Goal: Use online tool/utility: Utilize a website feature to perform a specific function

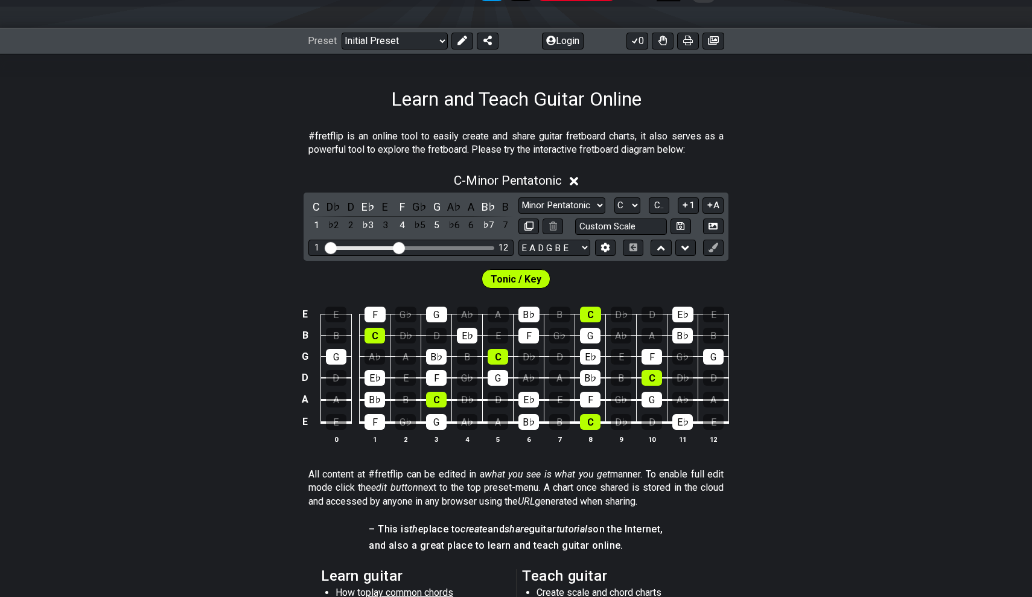
scroll to position [109, 0]
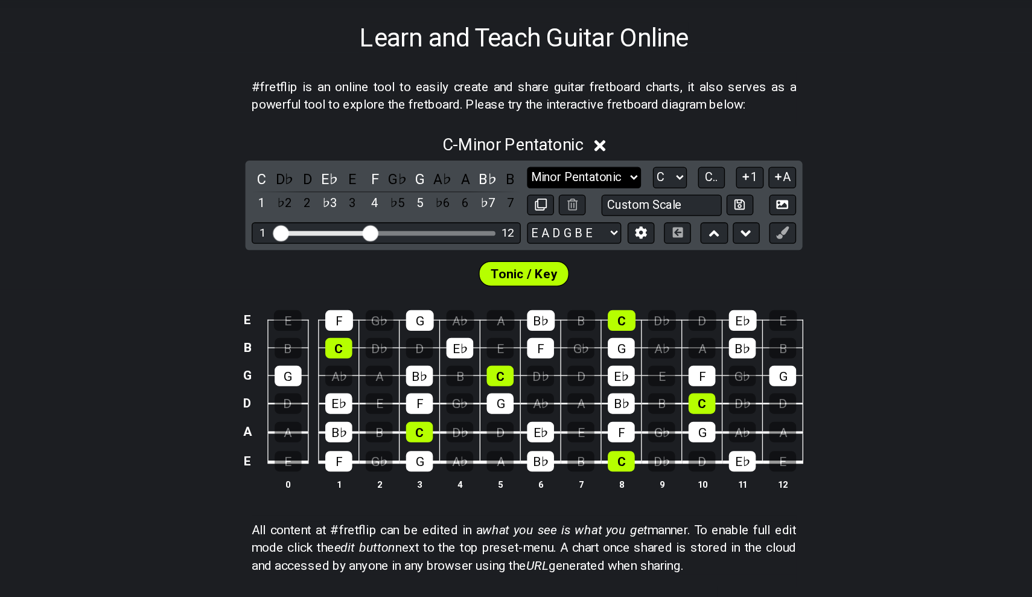
select select "Major / [PERSON_NAME]"
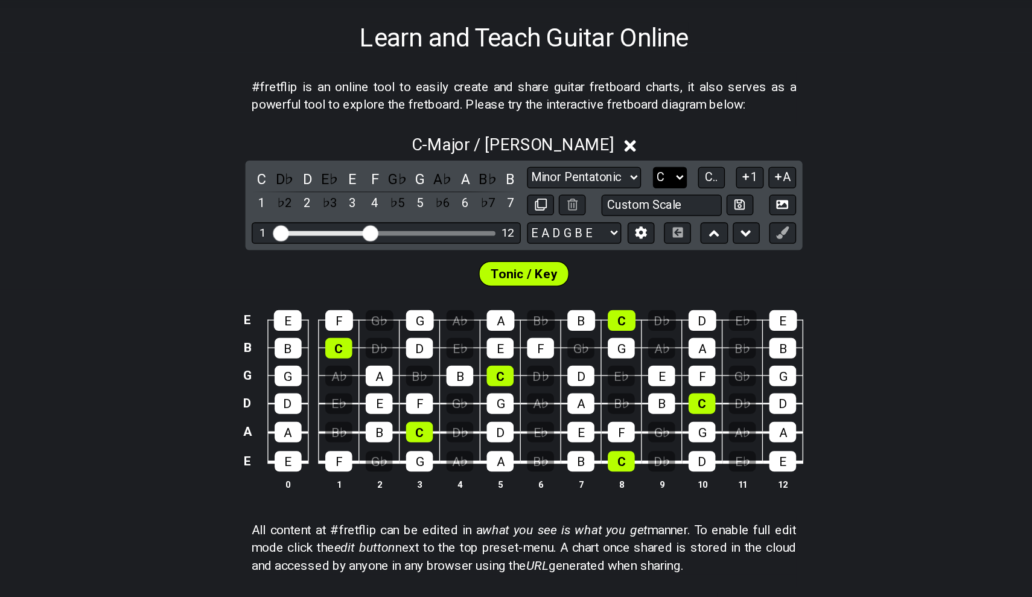
select select "A"
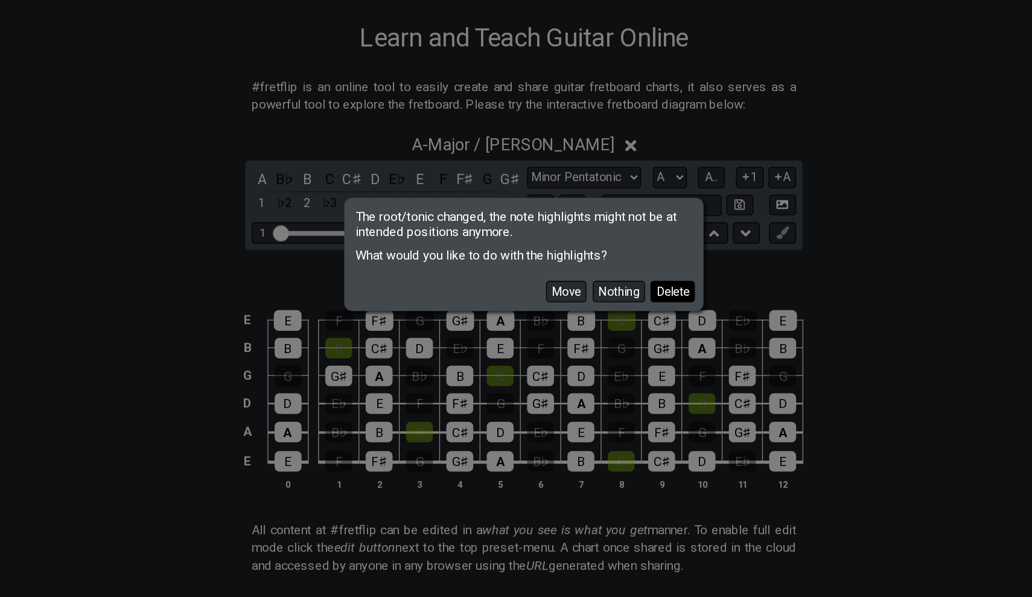
click at [613, 319] on button "Delete" at bounding box center [630, 327] width 34 height 16
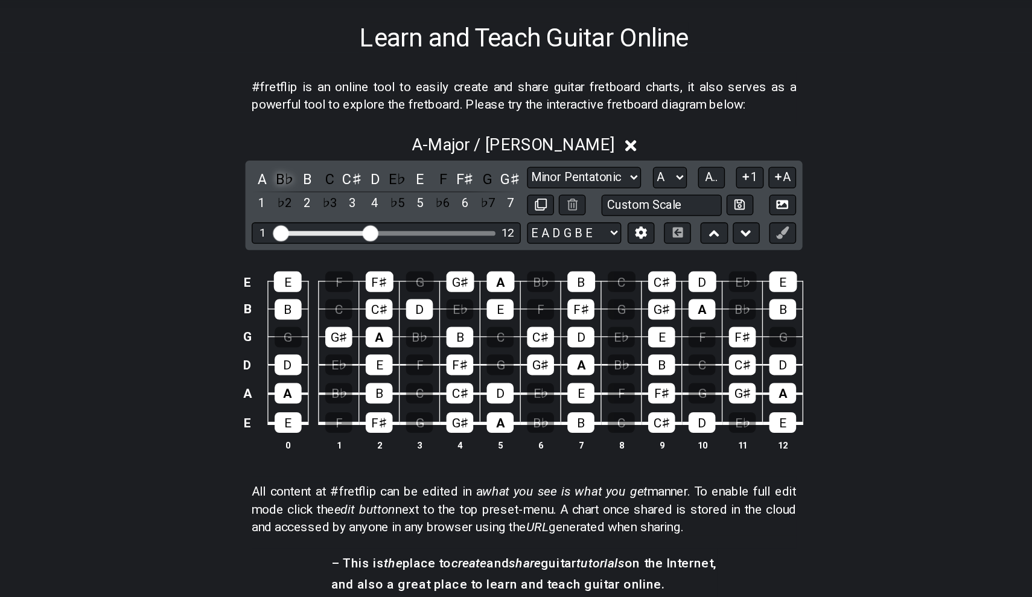
click at [326, 233] on div "B♭" at bounding box center [334, 241] width 16 height 16
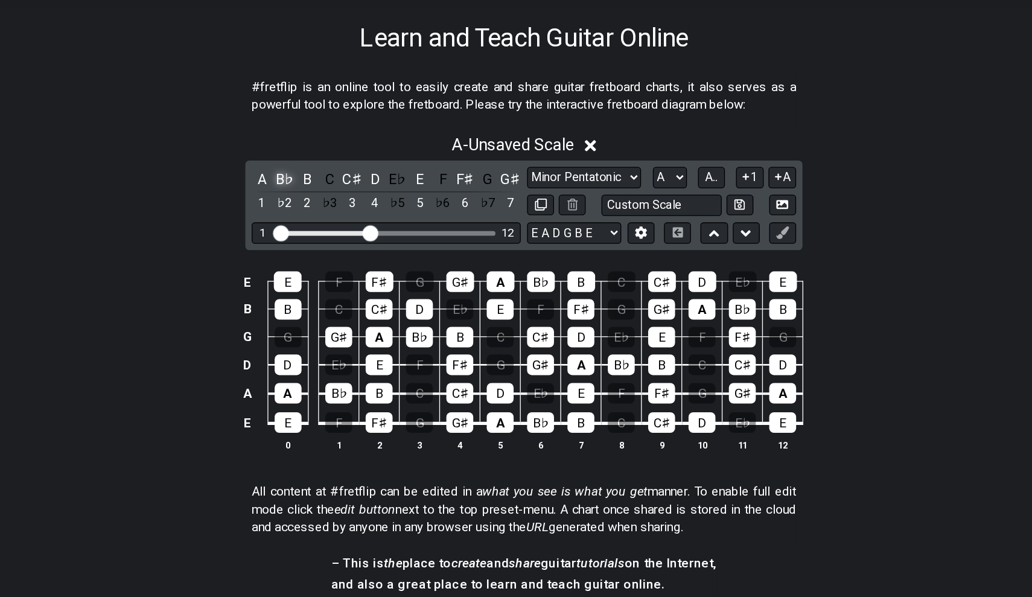
click at [326, 233] on div "B♭" at bounding box center [334, 241] width 16 height 16
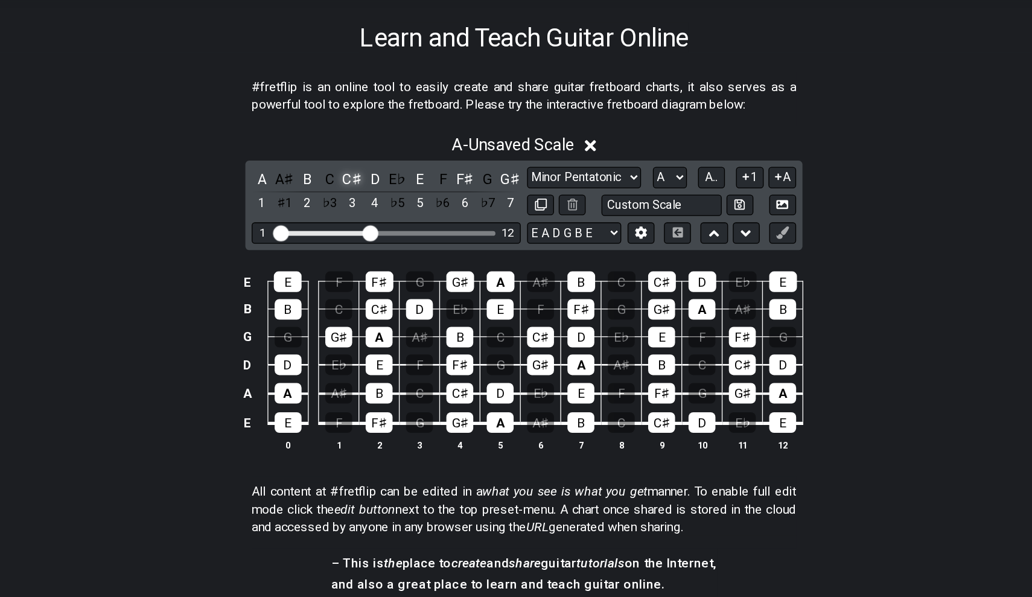
click at [377, 233] on div "C♯" at bounding box center [385, 241] width 16 height 16
click at [412, 233] on div "E♭" at bounding box center [420, 241] width 16 height 16
click at [446, 233] on div "F" at bounding box center [454, 241] width 16 height 16
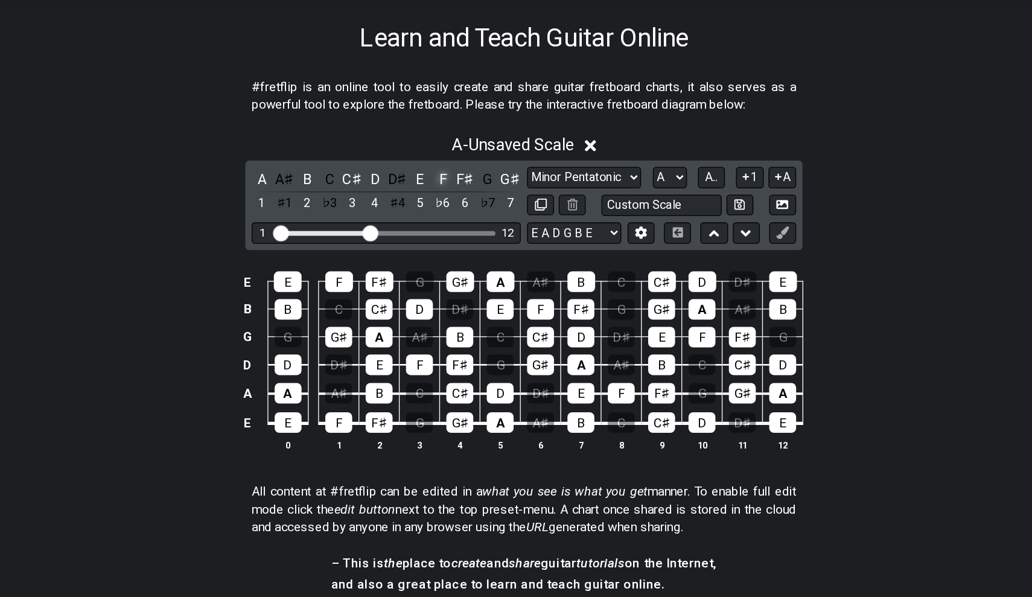
click at [446, 233] on div "F" at bounding box center [454, 241] width 16 height 16
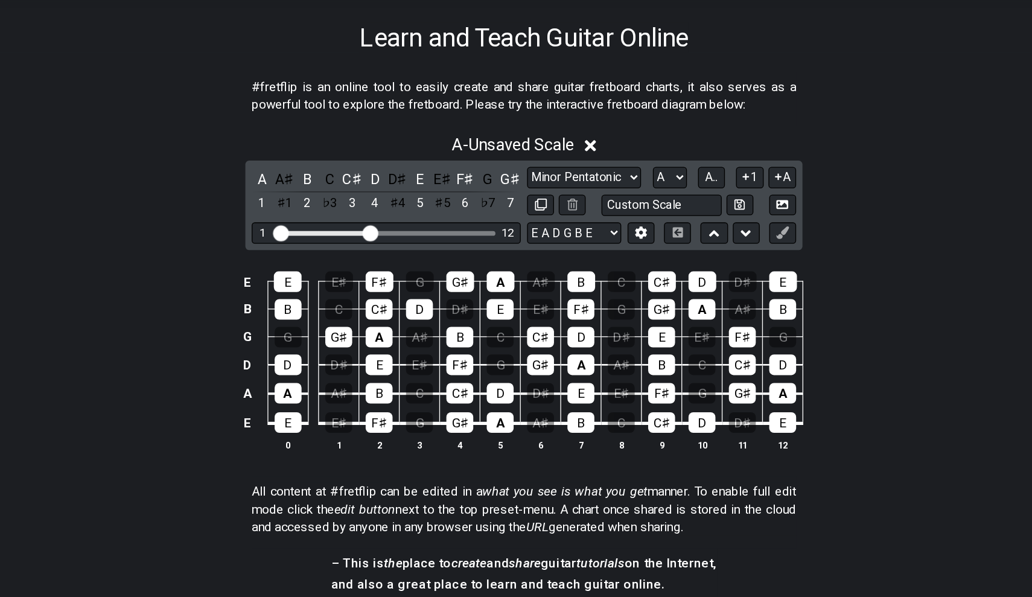
click at [446, 233] on div "E♯" at bounding box center [454, 241] width 16 height 16
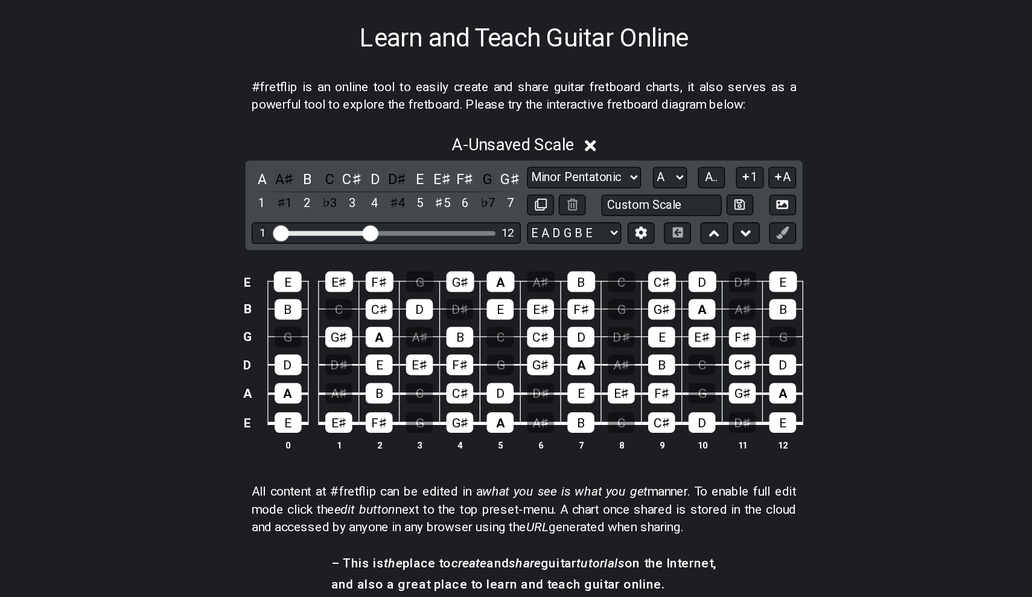
click at [446, 233] on div "E♯" at bounding box center [454, 241] width 16 height 16
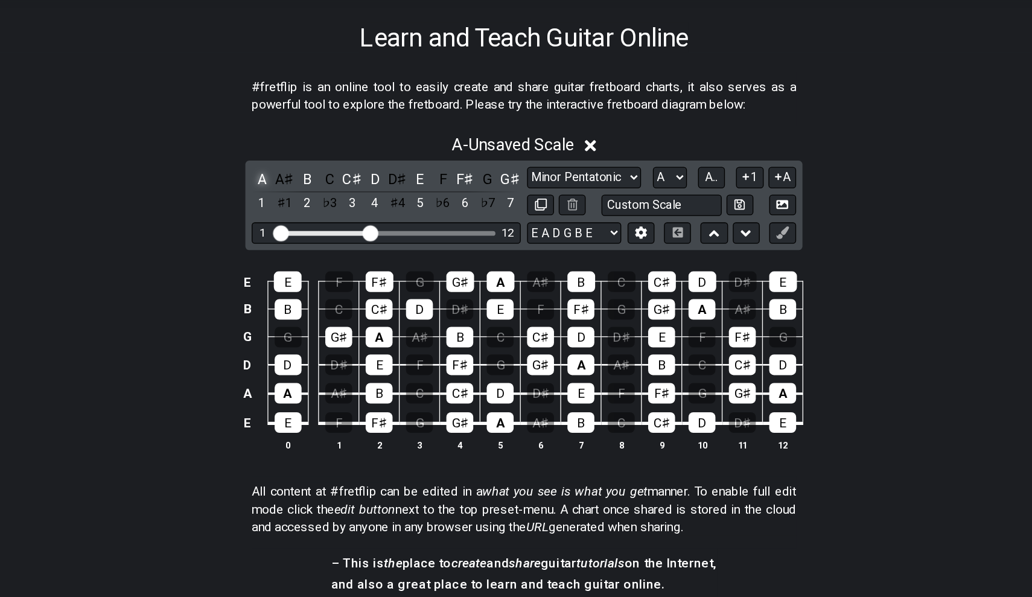
click at [309, 233] on div "A" at bounding box center [317, 241] width 16 height 16
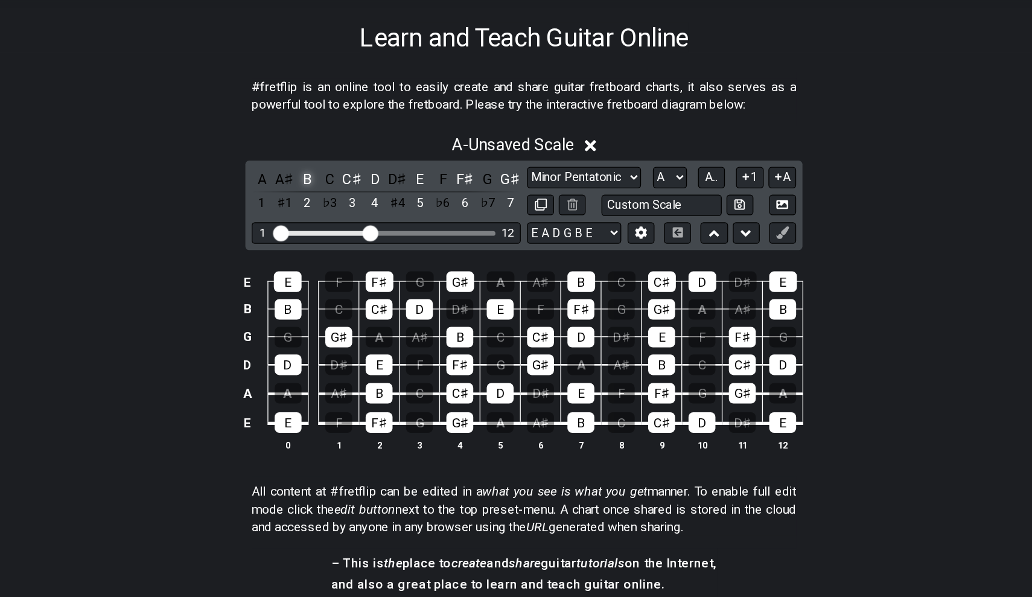
click at [343, 233] on div "B" at bounding box center [351, 241] width 16 height 16
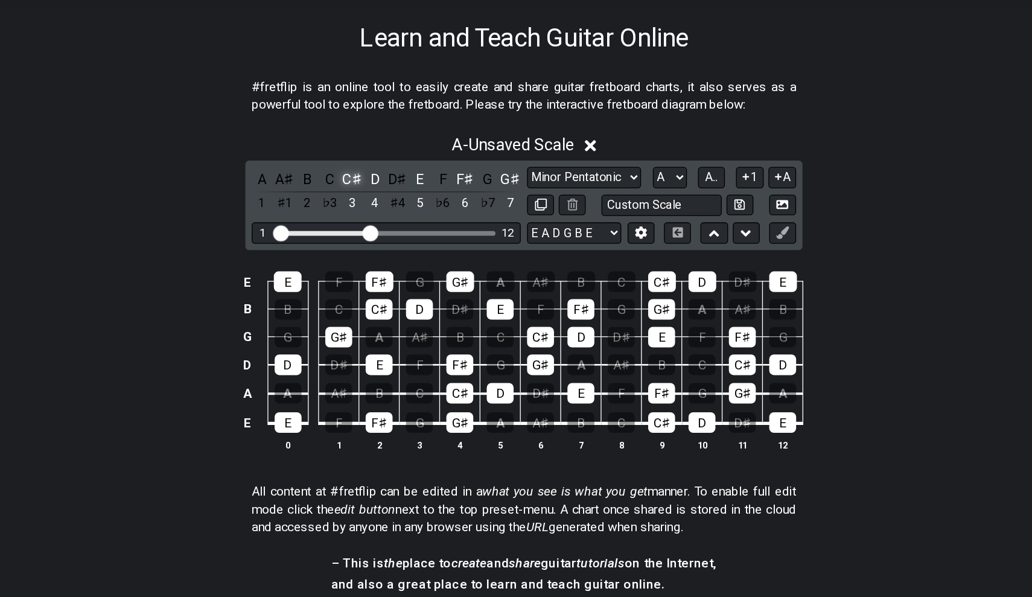
click at [377, 233] on div "C♯" at bounding box center [385, 241] width 16 height 16
click at [395, 233] on div "D" at bounding box center [403, 241] width 16 height 16
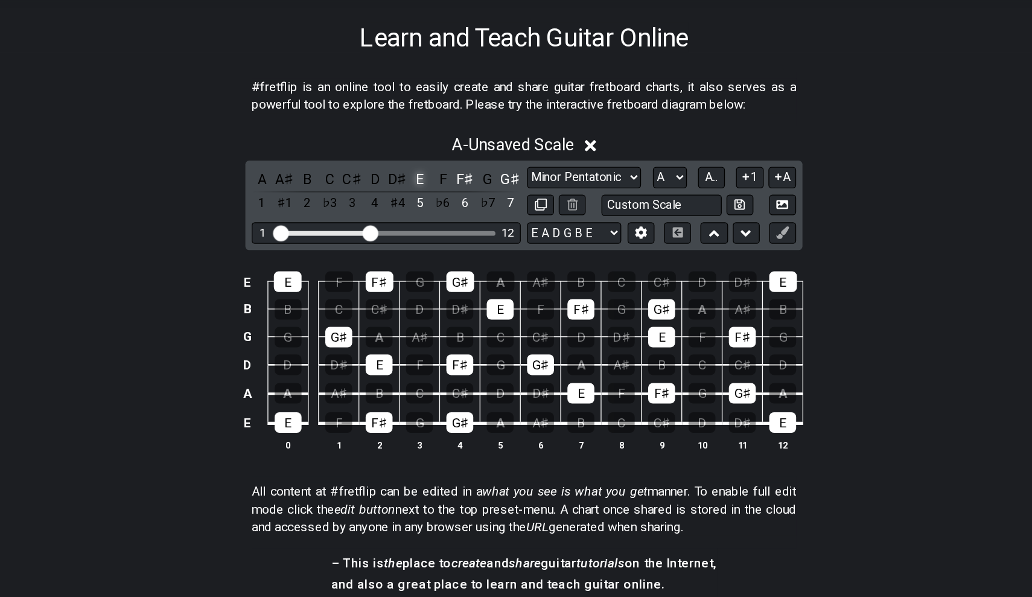
click at [429, 233] on div "E" at bounding box center [437, 241] width 16 height 16
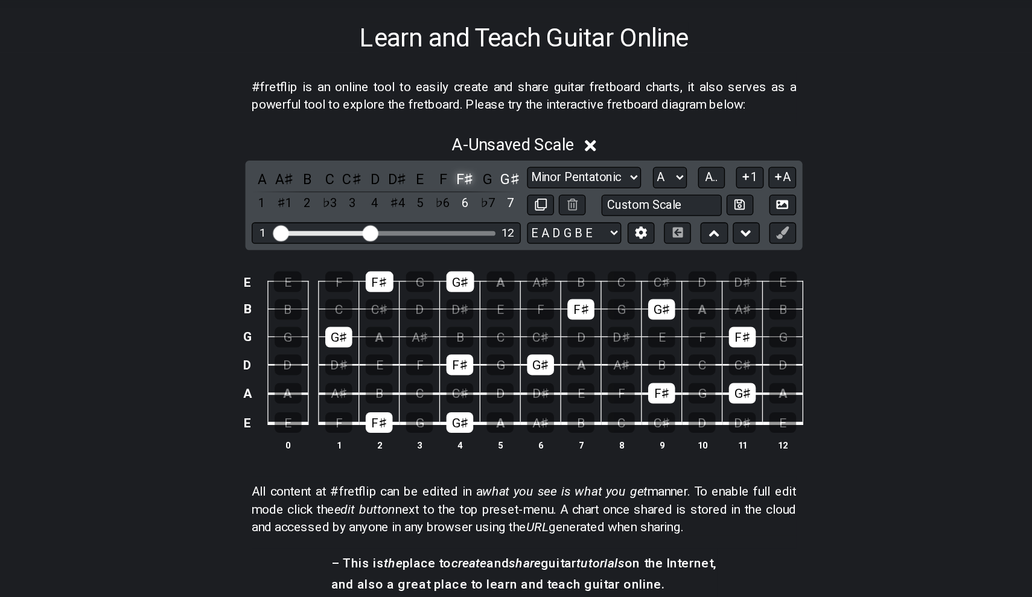
click at [464, 233] on div "F♯" at bounding box center [472, 241] width 16 height 16
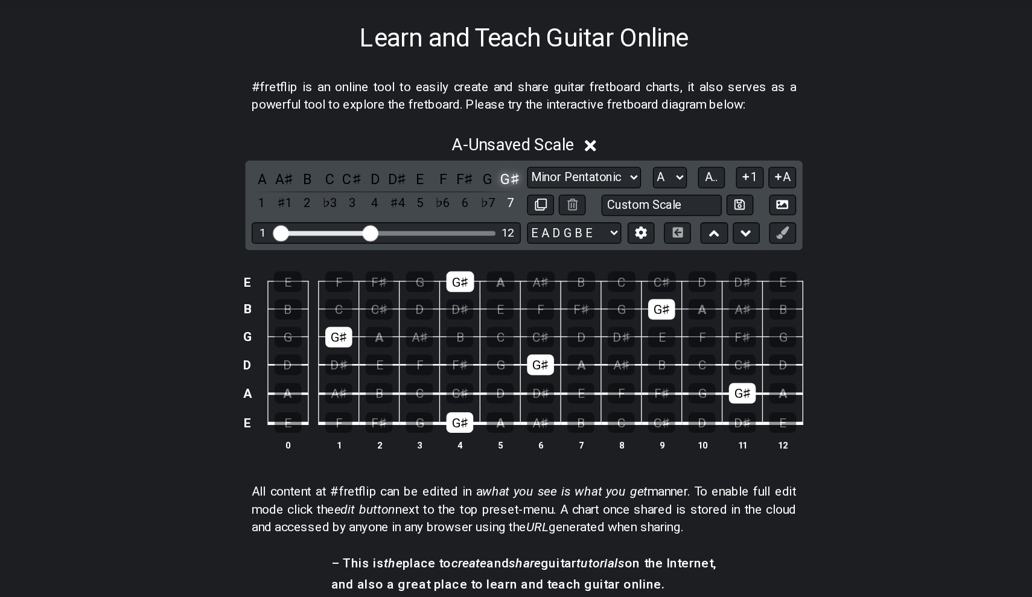
click at [498, 233] on div "G♯" at bounding box center [506, 241] width 16 height 16
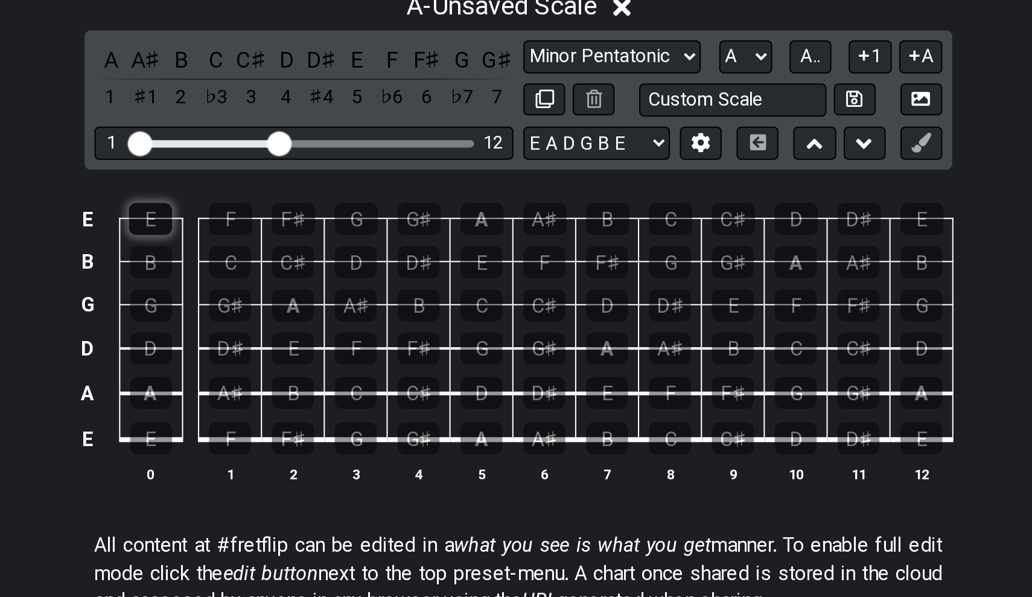
click at [325, 312] on div "E" at bounding box center [335, 320] width 21 height 16
click at [326, 333] on div "B" at bounding box center [336, 341] width 21 height 16
click at [326, 354] on div "G" at bounding box center [336, 362] width 21 height 16
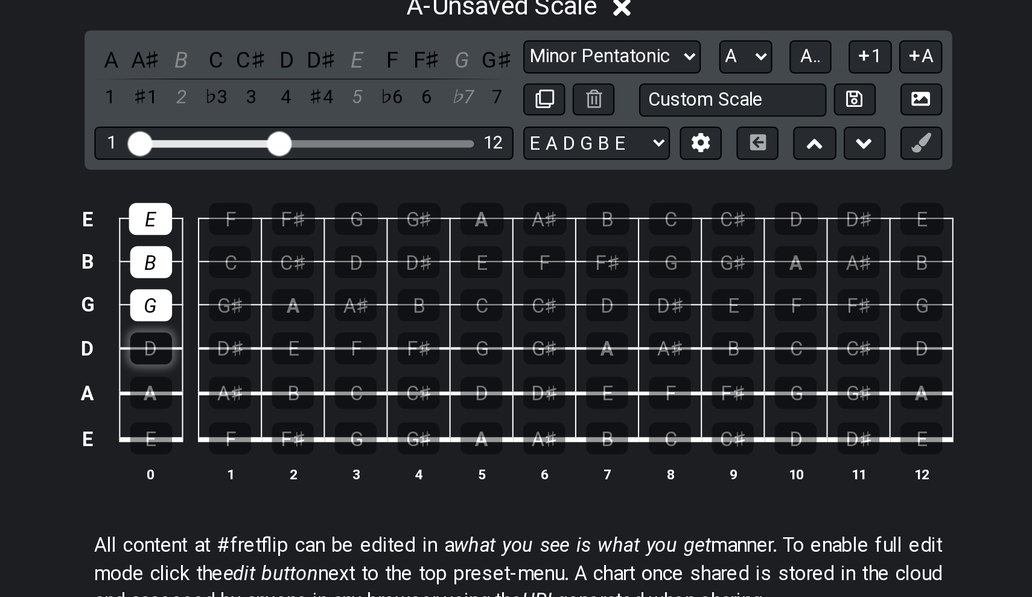
click at [326, 375] on div "D" at bounding box center [336, 383] width 21 height 16
click at [326, 397] on div "A" at bounding box center [336, 405] width 21 height 16
click at [326, 419] on div "E" at bounding box center [336, 427] width 21 height 16
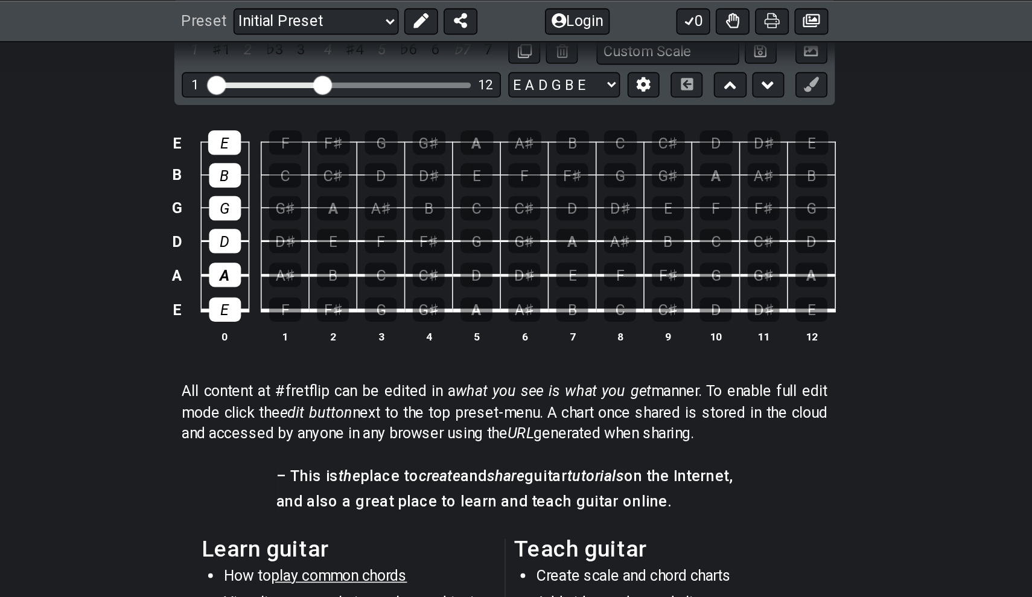
scroll to position [182, 0]
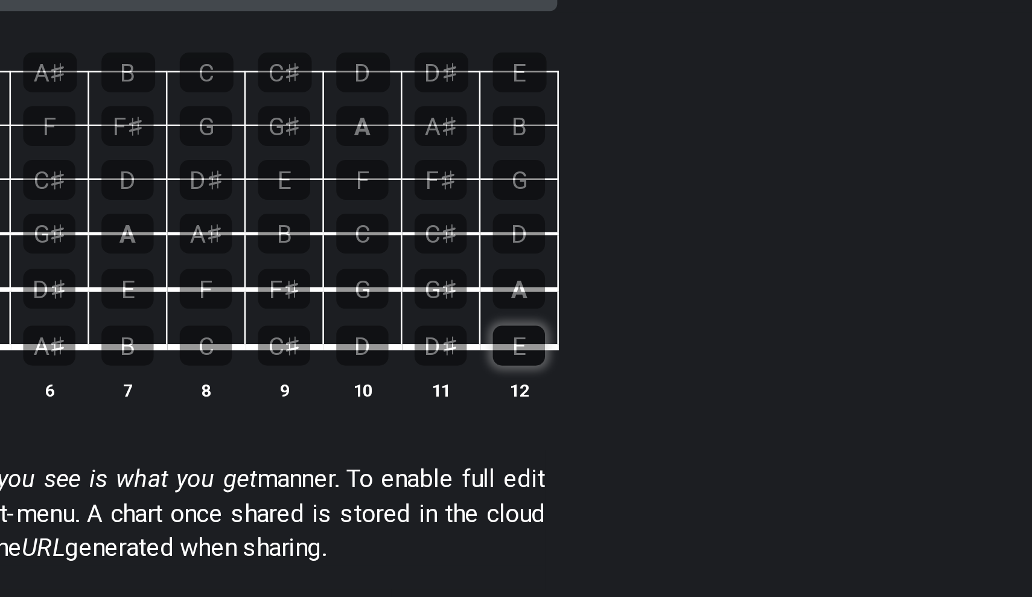
click at [703, 346] on div "E" at bounding box center [713, 354] width 21 height 16
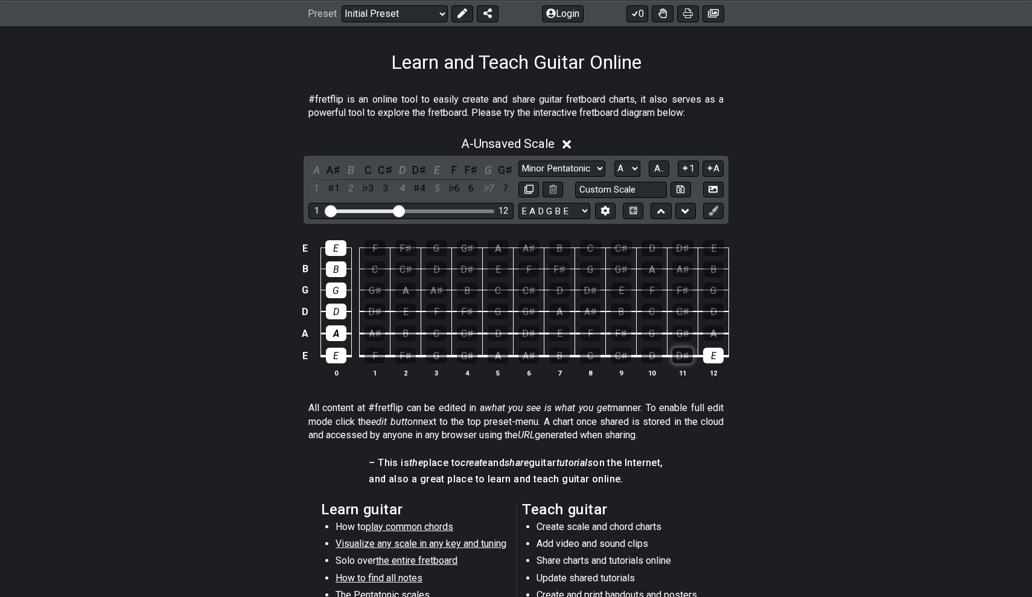
scroll to position [104, 0]
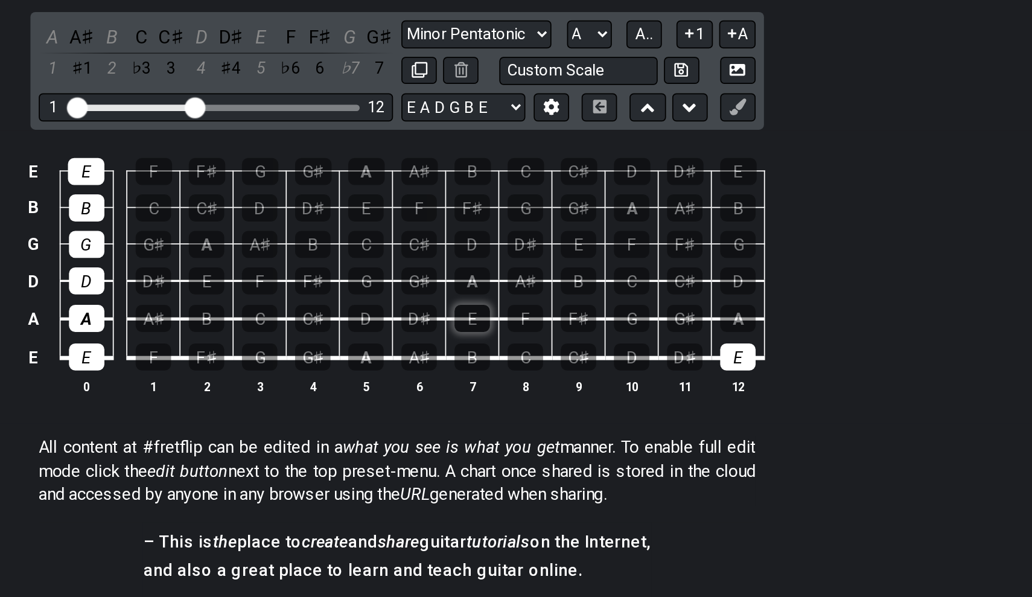
click at [549, 402] on div "E" at bounding box center [559, 410] width 21 height 16
click at [395, 380] on div "E" at bounding box center [405, 388] width 21 height 16
click at [549, 402] on div "E" at bounding box center [559, 410] width 21 height 16
click at [395, 380] on div "E" at bounding box center [405, 388] width 21 height 16
click at [703, 424] on div "E" at bounding box center [713, 432] width 21 height 16
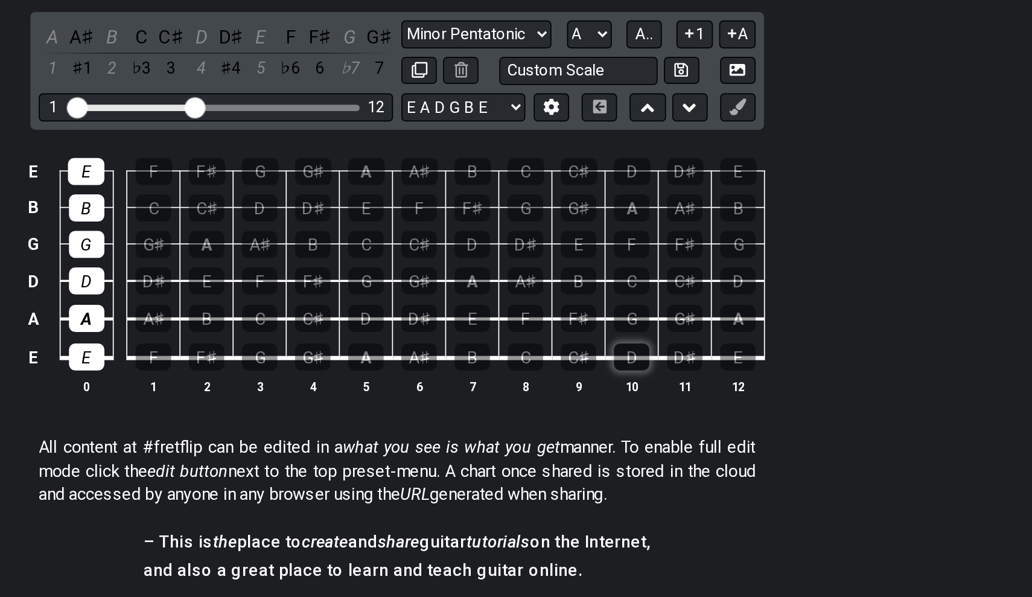
click at [642, 424] on div "D" at bounding box center [652, 432] width 21 height 16
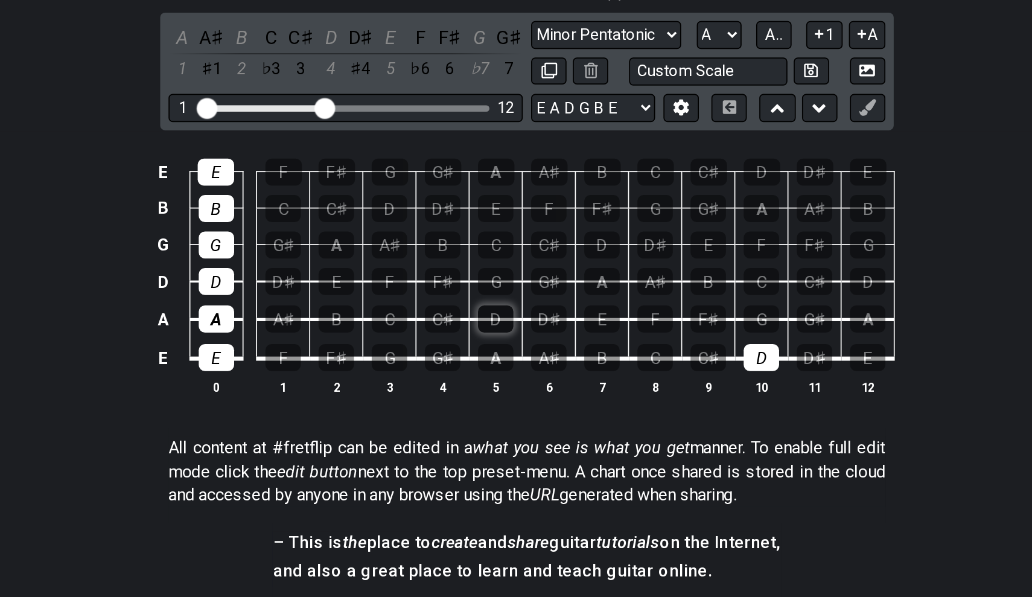
click at [488, 402] on div "D" at bounding box center [498, 410] width 21 height 16
click at [642, 424] on div "D" at bounding box center [652, 432] width 21 height 16
click at [488, 424] on div "A" at bounding box center [498, 432] width 21 height 16
click at [326, 424] on div "E" at bounding box center [336, 432] width 21 height 16
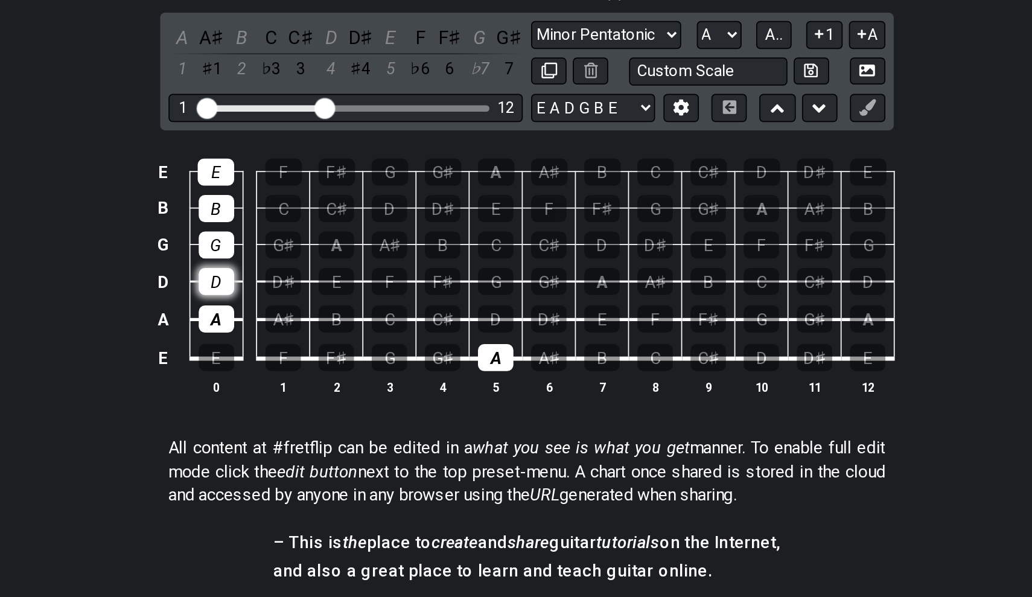
click at [326, 380] on div "D" at bounding box center [336, 388] width 21 height 16
click at [321, 345] on td "G" at bounding box center [336, 355] width 31 height 21
click at [326, 359] on div "G" at bounding box center [336, 367] width 21 height 16
click at [326, 338] on div "B" at bounding box center [336, 346] width 21 height 16
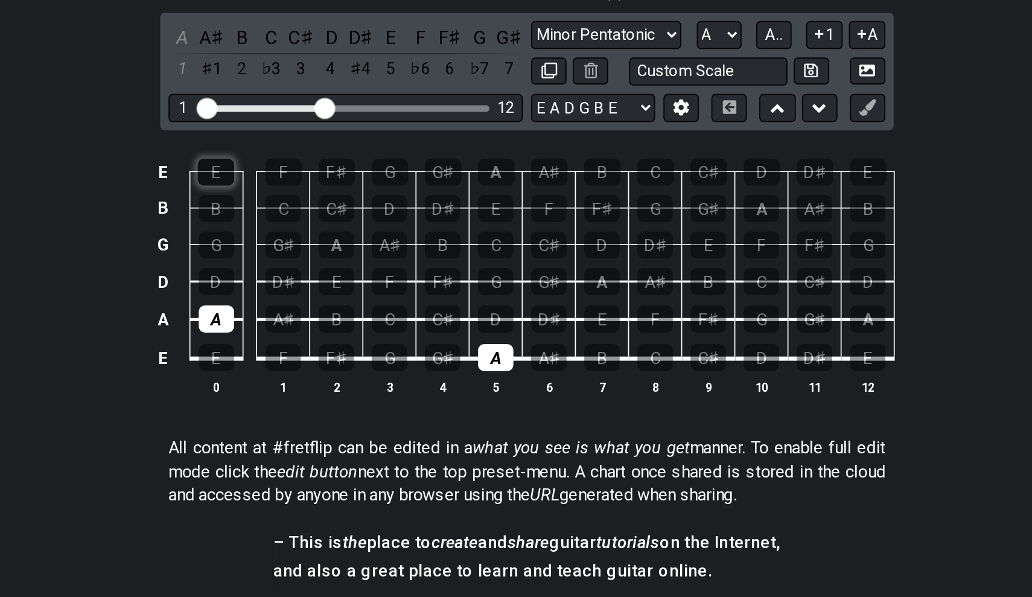
click at [325, 316] on div "E" at bounding box center [335, 324] width 21 height 16
